Goal: Transaction & Acquisition: Purchase product/service

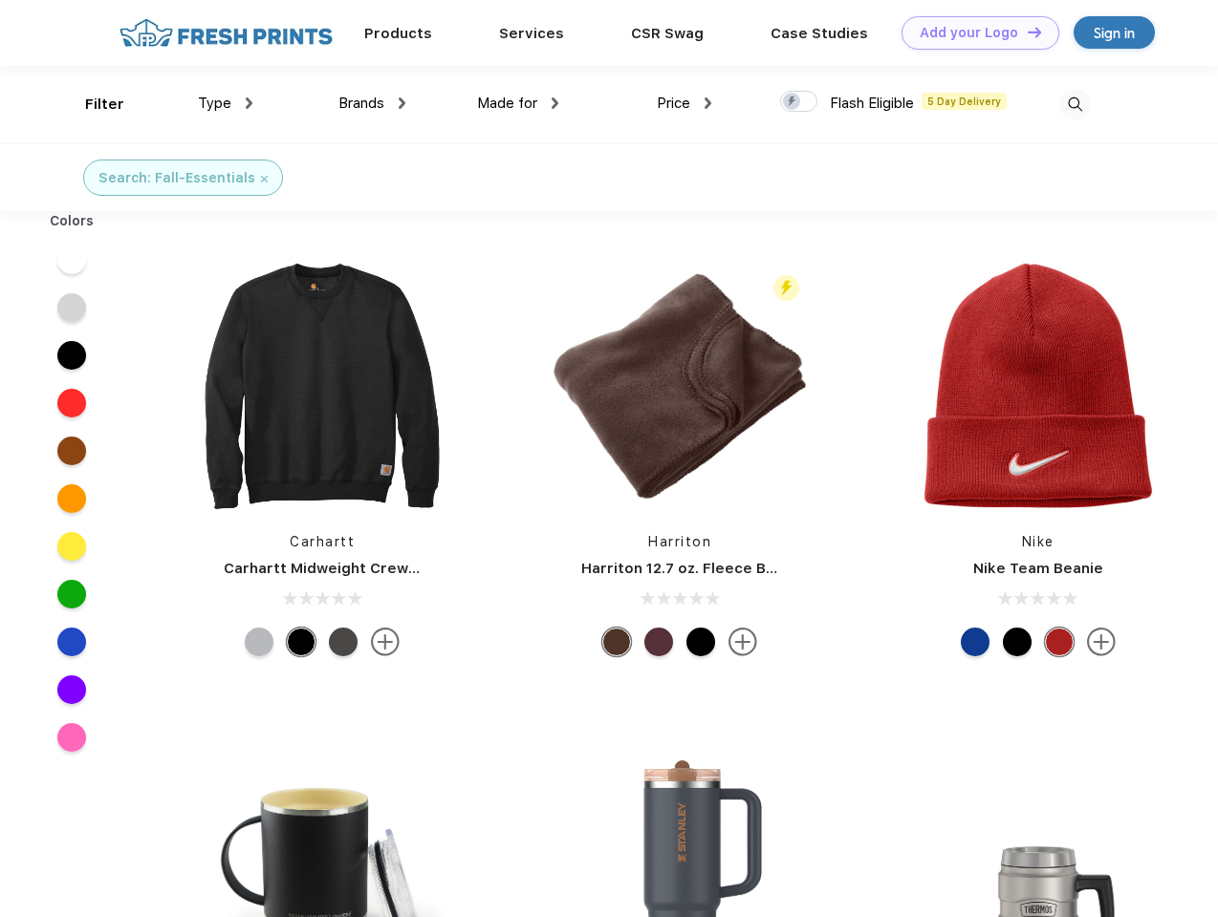
click at [973, 32] on link "Add your Logo Design Tool" at bounding box center [980, 32] width 158 height 33
click at [0, 0] on div "Design Tool" at bounding box center [0, 0] width 0 height 0
click at [1025, 32] on link "Add your Logo Design Tool" at bounding box center [980, 32] width 158 height 33
click at [92, 104] on div "Filter" at bounding box center [104, 105] width 39 height 22
click at [226, 103] on span "Type" at bounding box center [214, 103] width 33 height 17
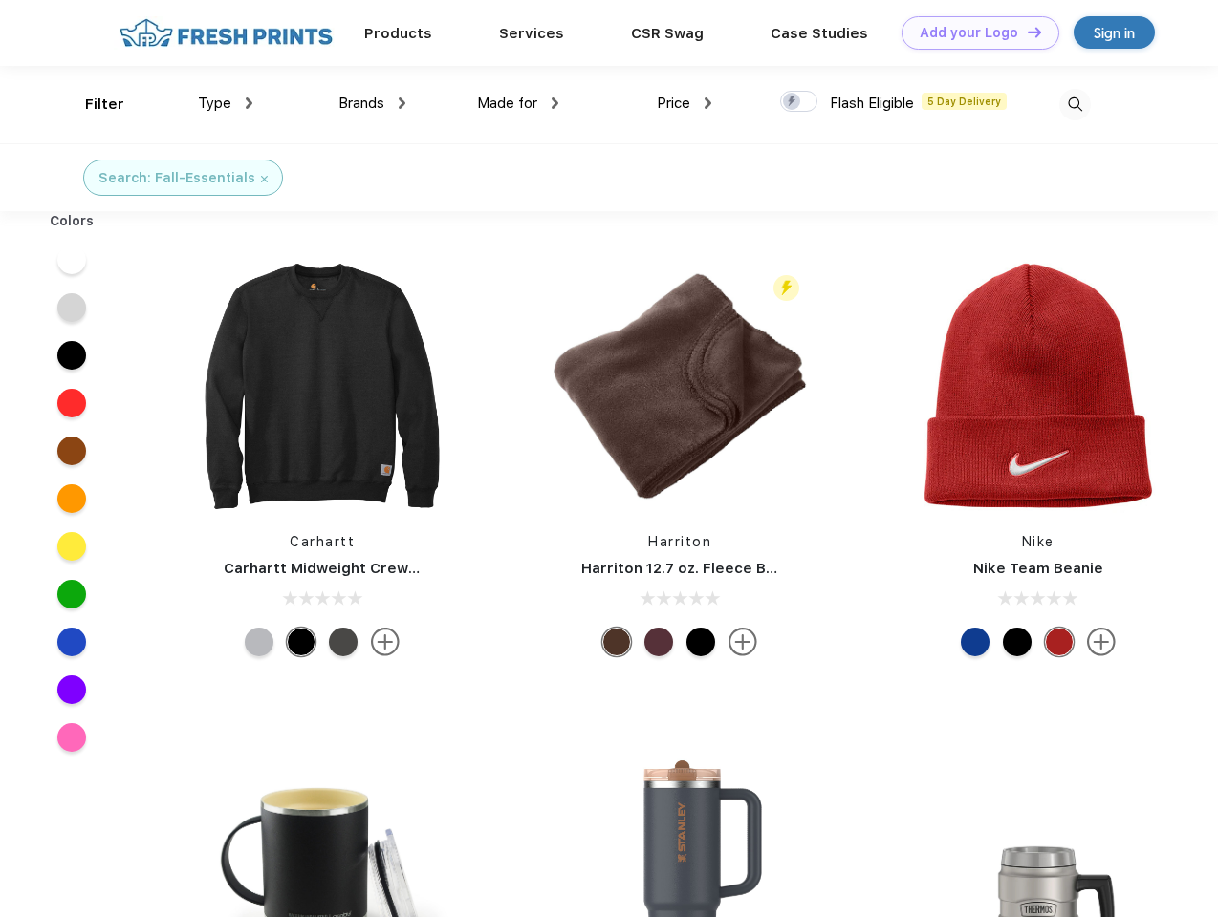
click at [372, 103] on span "Brands" at bounding box center [361, 103] width 46 height 17
click at [518, 103] on span "Made for" at bounding box center [507, 103] width 60 height 17
click at [684, 103] on span "Price" at bounding box center [673, 103] width 33 height 17
click at [799, 102] on div at bounding box center [798, 101] width 37 height 21
click at [792, 102] on input "checkbox" at bounding box center [786, 96] width 12 height 12
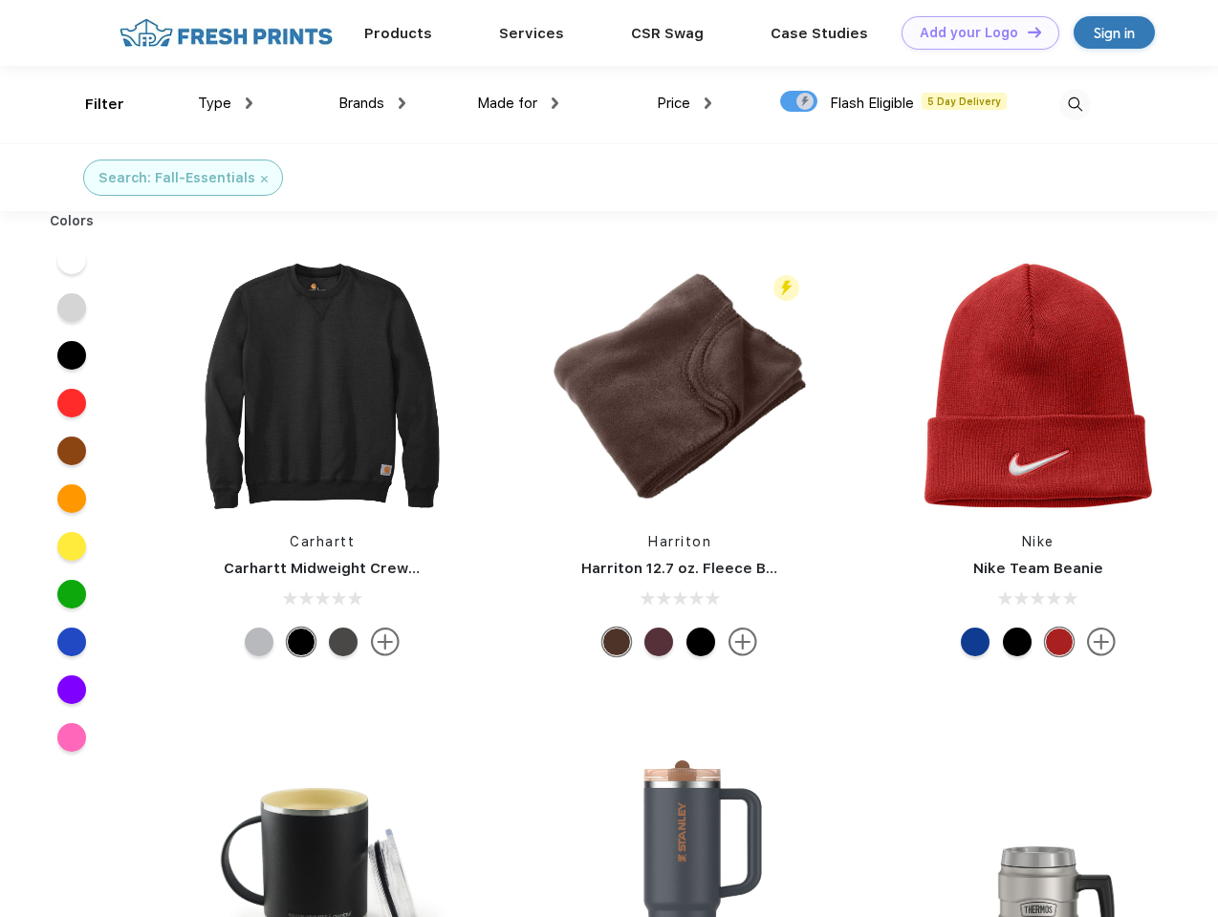
click at [1074, 104] on img at bounding box center [1075, 105] width 32 height 32
